Goal: Task Accomplishment & Management: Use online tool/utility

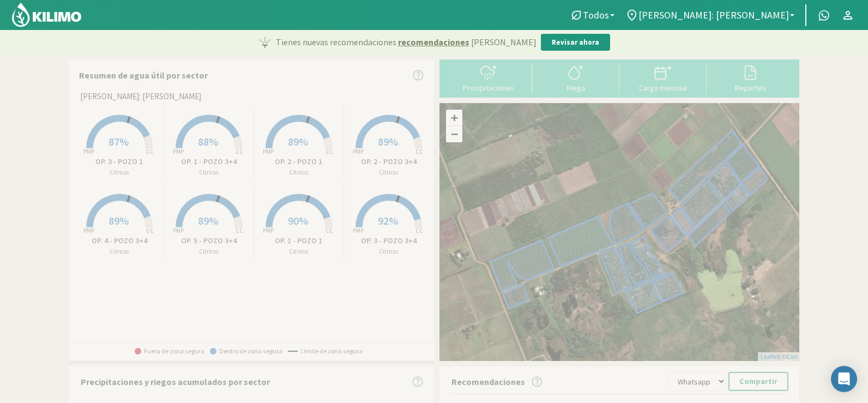
select select "1: Object"
click at [490, 83] on button "Precipitaciones" at bounding box center [488, 77] width 87 height 29
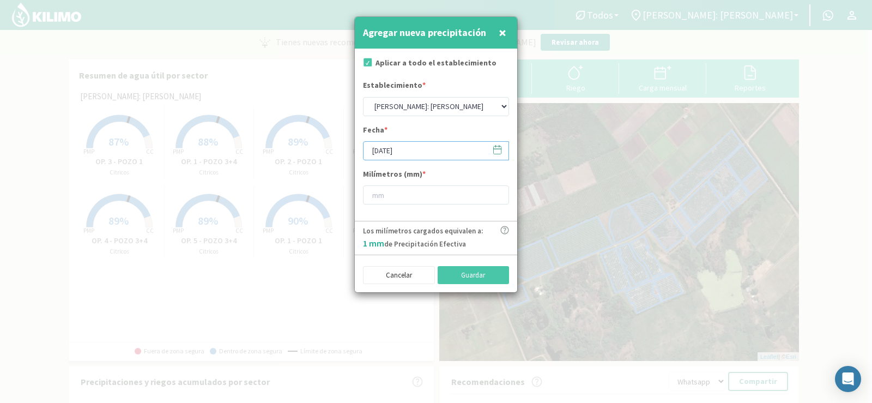
drag, startPoint x: 397, startPoint y: 148, endPoint x: 404, endPoint y: 158, distance: 12.0
click at [397, 149] on input "[DATE]" at bounding box center [436, 150] width 146 height 19
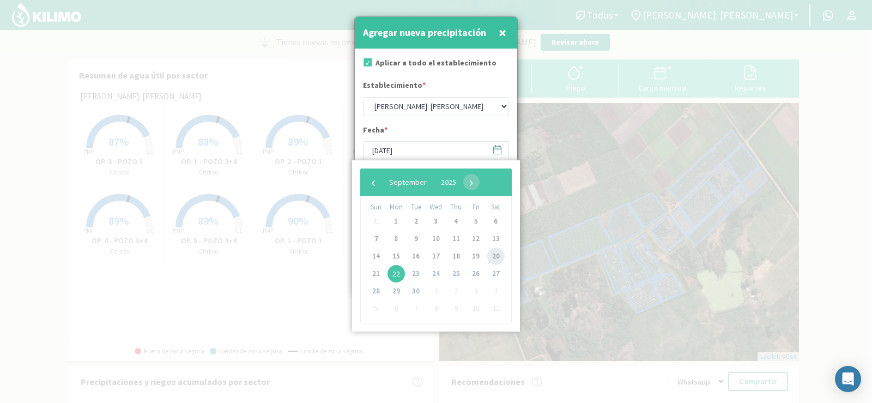
click at [492, 254] on span "20" at bounding box center [495, 255] width 17 height 17
type input "[DATE]"
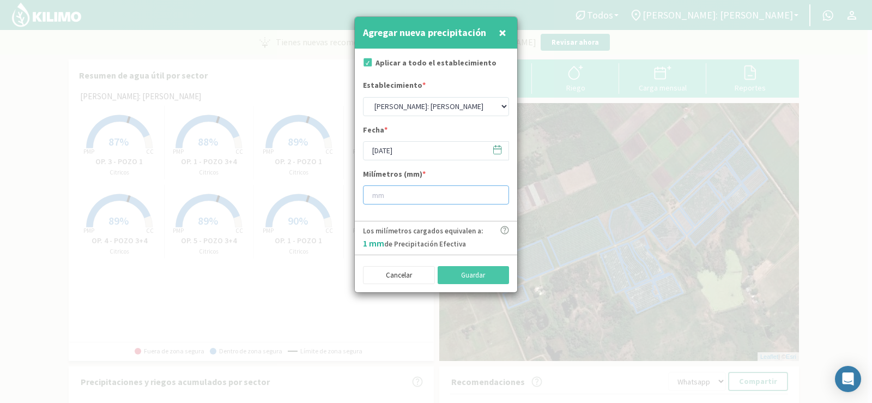
click at [395, 197] on input "number" at bounding box center [436, 194] width 146 height 19
type input "13"
click at [485, 273] on button "Guardar" at bounding box center [474, 275] width 72 height 19
type input "[DATE]"
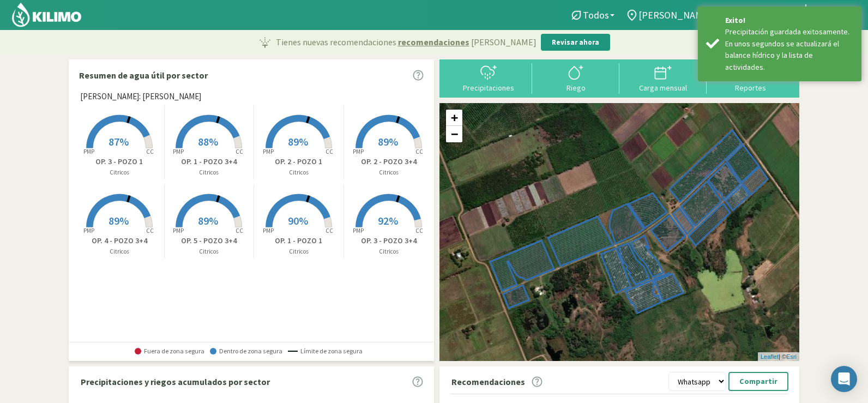
click at [483, 87] on div "Precipitaciones" at bounding box center [488, 88] width 81 height 8
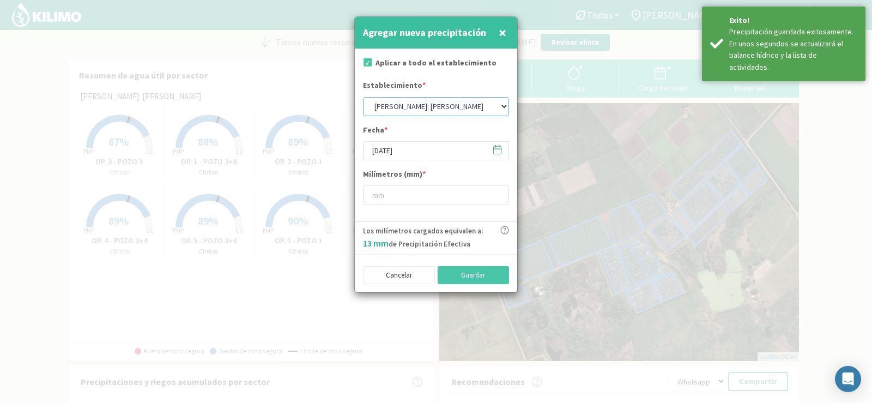
click at [437, 104] on select "[PERSON_NAME]: [PERSON_NAME]: [PERSON_NAME]: [PERSON_NAME]: Quinta 102 [PERSON_…" at bounding box center [436, 106] width 146 height 19
select select "0: Object"
click at [363, 97] on select "[PERSON_NAME]: [PERSON_NAME]: [PERSON_NAME]: [PERSON_NAME]: Quinta 102 [PERSON_…" at bounding box center [436, 106] width 146 height 19
click at [407, 153] on input "[DATE]" at bounding box center [436, 150] width 146 height 19
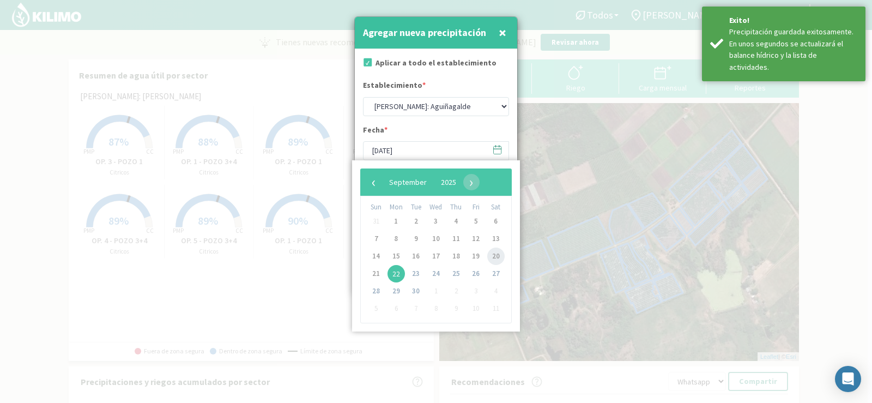
click at [493, 258] on span "20" at bounding box center [495, 255] width 17 height 17
type input "[DATE]"
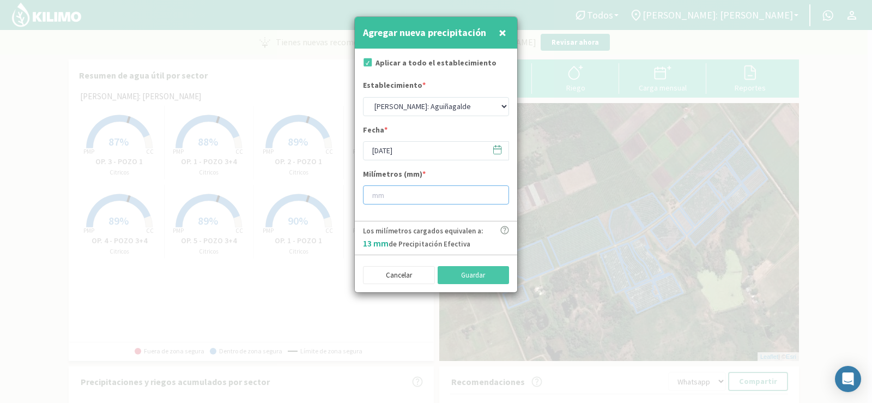
click at [391, 197] on input "number" at bounding box center [436, 194] width 146 height 19
type input "14"
click at [460, 276] on button "Guardar" at bounding box center [474, 275] width 72 height 19
select select "1: Object"
type input "[DATE]"
